Goal: Task Accomplishment & Management: Use online tool/utility

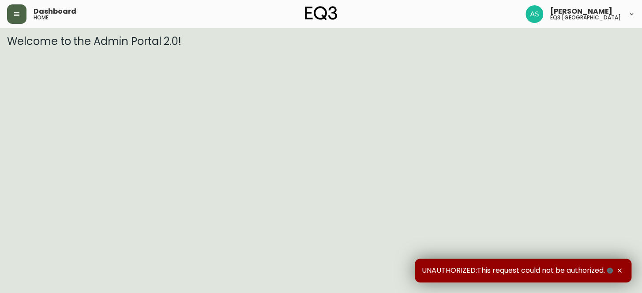
click at [17, 12] on icon "button" at bounding box center [16, 14] width 7 height 7
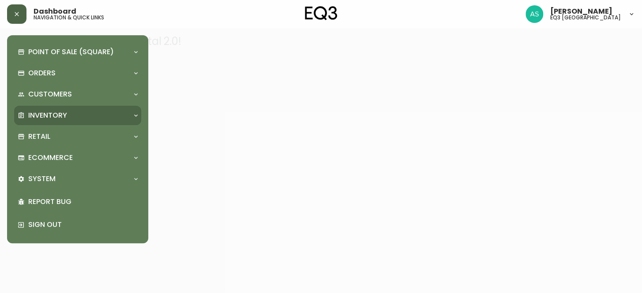
click at [135, 115] on icon at bounding box center [135, 115] width 7 height 7
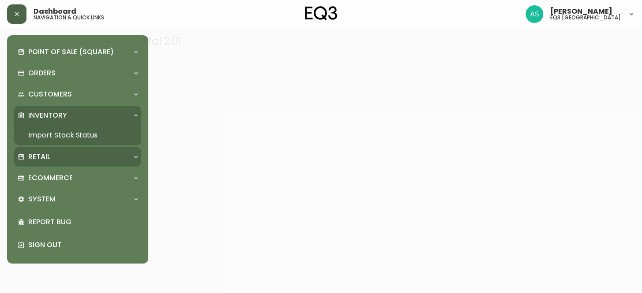
click at [133, 154] on icon at bounding box center [135, 157] width 7 height 7
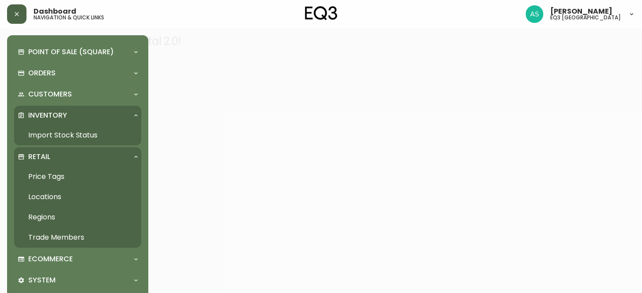
click at [49, 177] on link "Price Tags" at bounding box center [77, 177] width 127 height 20
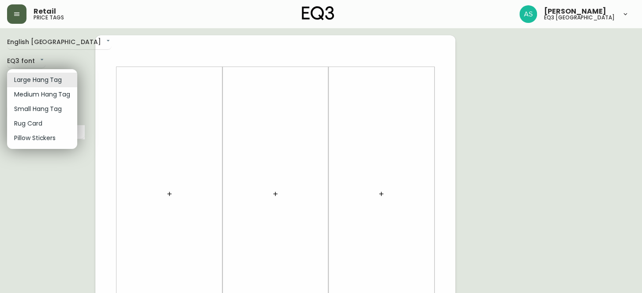
click at [56, 96] on li "Medium Hang Tag" at bounding box center [42, 94] width 70 height 15
type input "medium"
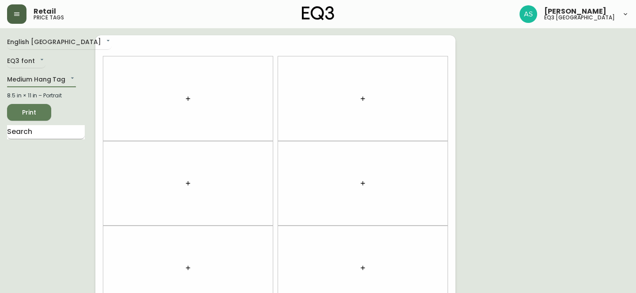
click at [32, 133] on input "text" at bounding box center [46, 132] width 78 height 14
type input "azur"
click at [185, 99] on icon "button" at bounding box center [187, 98] width 7 height 7
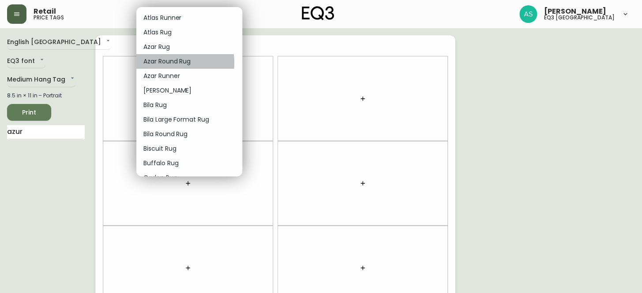
click at [157, 63] on p "Azar Round Rug" at bounding box center [166, 61] width 47 height 9
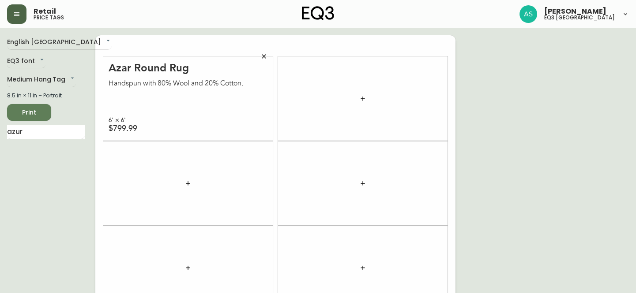
click at [36, 108] on span "Print" at bounding box center [29, 112] width 30 height 11
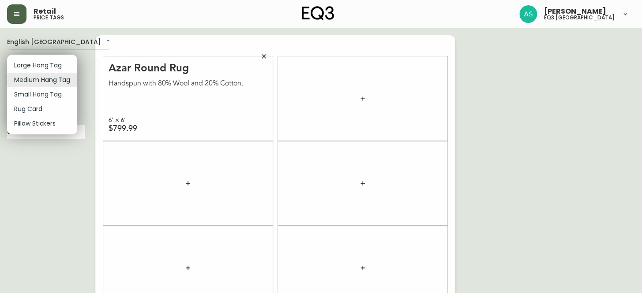
click at [71, 81] on body "Retail price tags [PERSON_NAME] eq3 [GEOGRAPHIC_DATA] English [GEOGRAPHIC_DATA]…" at bounding box center [321, 250] width 642 height 501
click at [67, 168] on div at bounding box center [321, 146] width 642 height 293
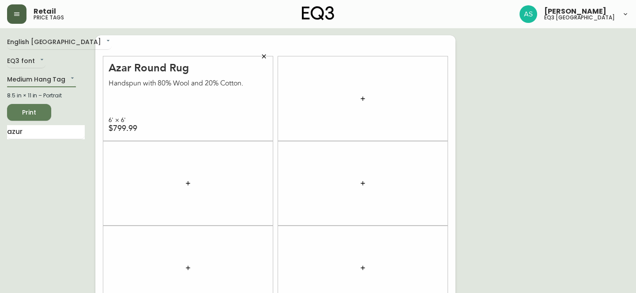
click at [16, 11] on icon "button" at bounding box center [16, 14] width 7 height 7
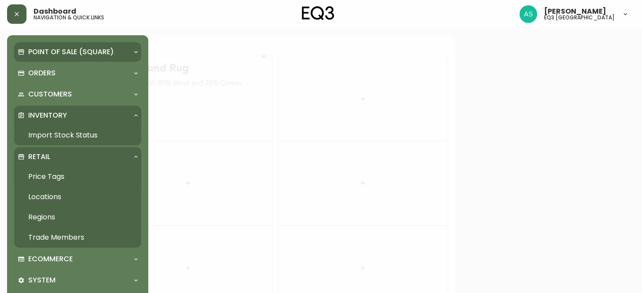
click at [37, 54] on p "Point of Sale (Square)" at bounding box center [71, 52] width 86 height 10
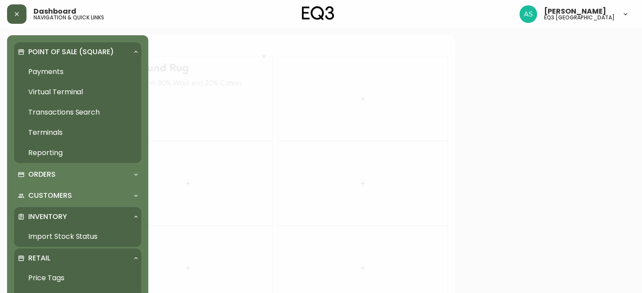
drag, startPoint x: 54, startPoint y: 70, endPoint x: 63, endPoint y: 71, distance: 8.9
click at [54, 70] on link "Payments" at bounding box center [77, 72] width 127 height 20
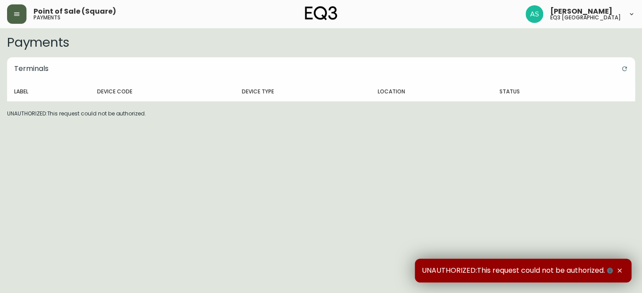
click at [14, 15] on icon "button" at bounding box center [16, 14] width 7 height 7
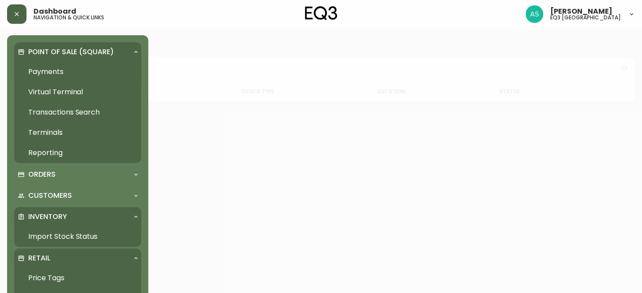
click at [44, 216] on p "Inventory" at bounding box center [47, 217] width 39 height 10
click at [49, 214] on p "Inventory" at bounding box center [47, 217] width 39 height 10
click at [47, 238] on link "Import Stock Status" at bounding box center [77, 237] width 127 height 20
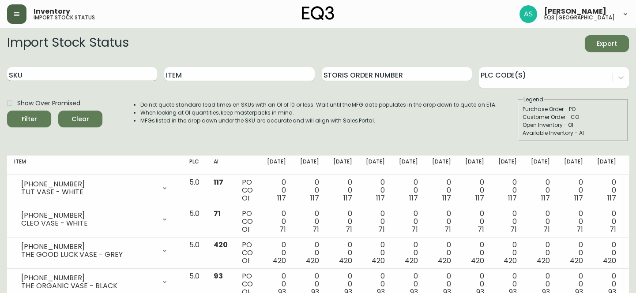
click at [97, 76] on input "SKU" at bounding box center [82, 74] width 150 height 14
type input "[PHONE_NUMBER]"
click at [7, 111] on button "Filter" at bounding box center [29, 119] width 44 height 17
